Goal: Download file/media

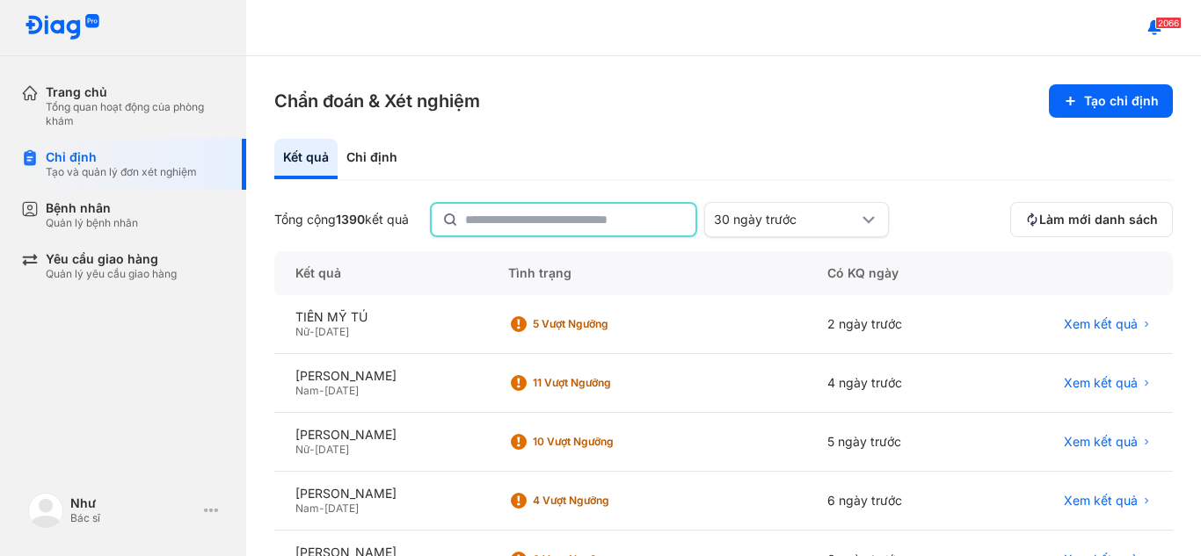
click at [570, 220] on input "text" at bounding box center [575, 220] width 220 height 32
click at [1088, 321] on span "Xem kết quả" at bounding box center [1101, 326] width 74 height 16
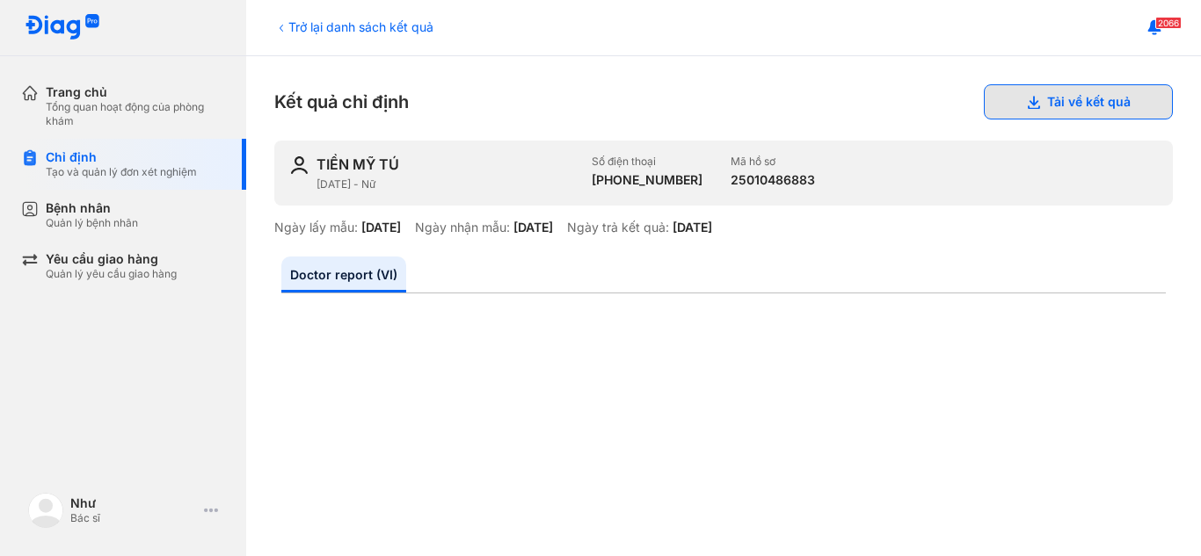
click at [1067, 99] on button "Tải về kết quả" at bounding box center [1078, 101] width 189 height 35
